Goal: Transaction & Acquisition: Purchase product/service

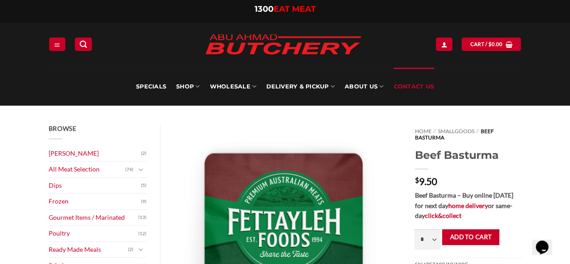
click at [411, 87] on link "Contact Us" at bounding box center [413, 87] width 41 height 38
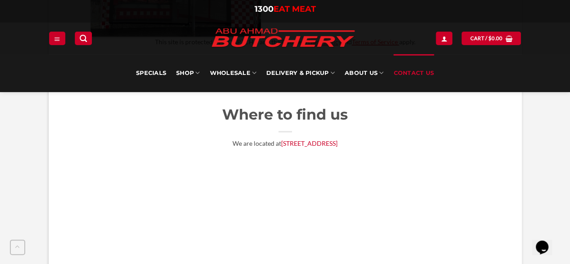
scroll to position [631, 0]
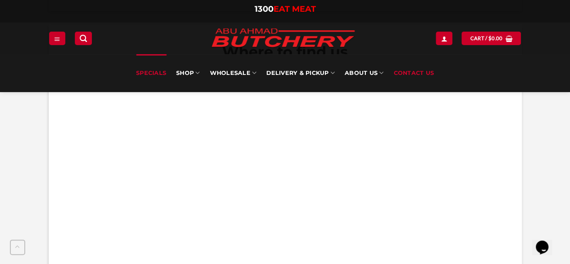
click at [152, 70] on link "Specials" at bounding box center [151, 73] width 30 height 38
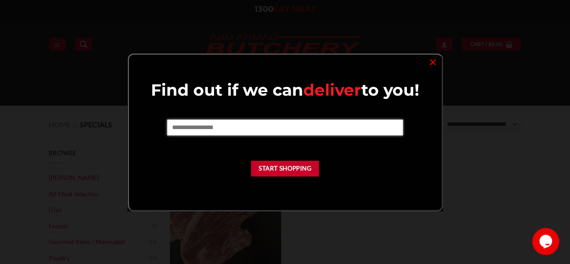
click at [209, 131] on input "text" at bounding box center [285, 126] width 236 height 15
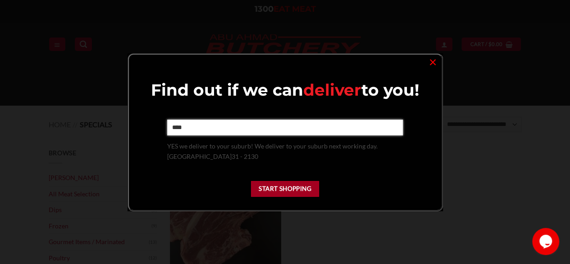
type input "****"
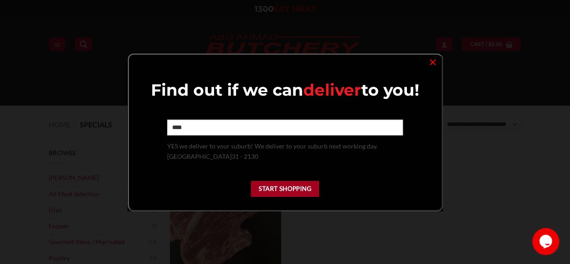
click at [293, 189] on button "Start Shopping" at bounding box center [285, 189] width 68 height 16
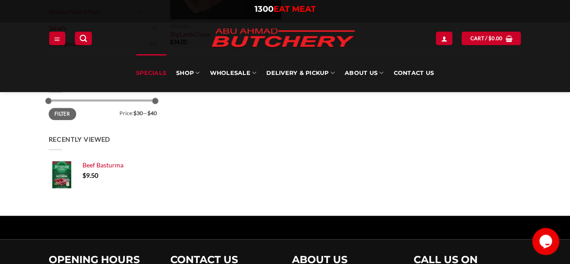
scroll to position [270, 0]
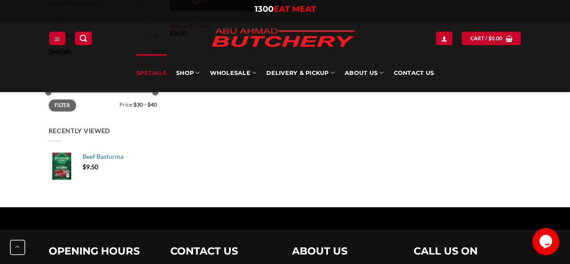
click at [62, 168] on img at bounding box center [62, 165] width 27 height 27
